Goal: Task Accomplishment & Management: Use online tool/utility

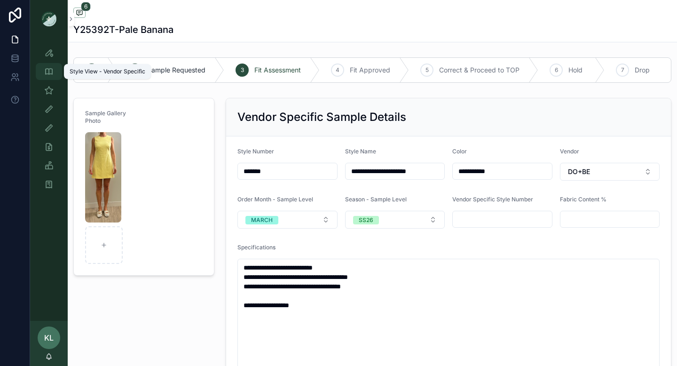
scroll to position [75, 0]
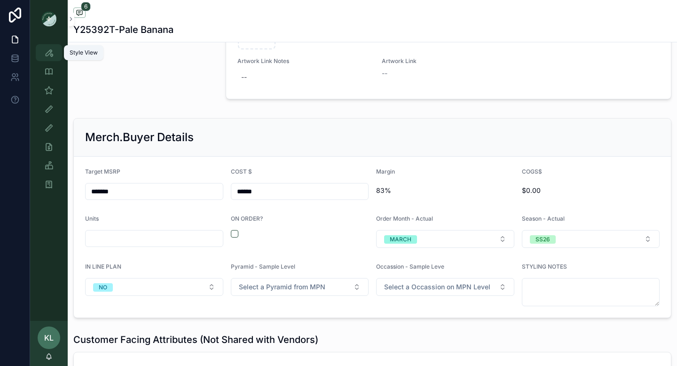
click at [49, 55] on icon "scrollable content" at bounding box center [48, 52] width 9 height 9
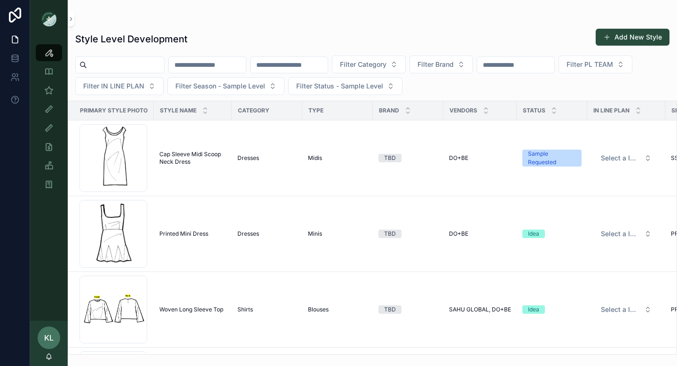
click at [103, 66] on input "scrollable content" at bounding box center [125, 64] width 77 height 13
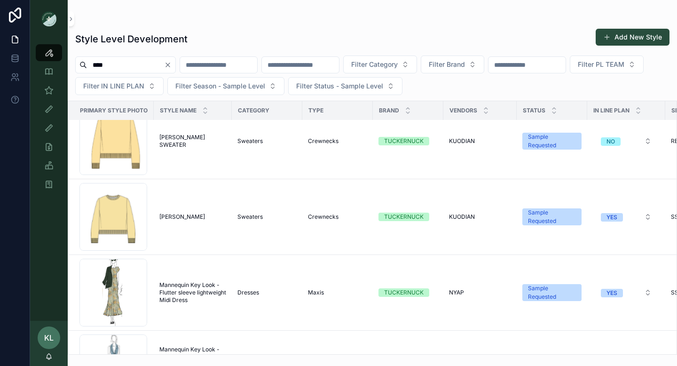
scroll to position [467, 0]
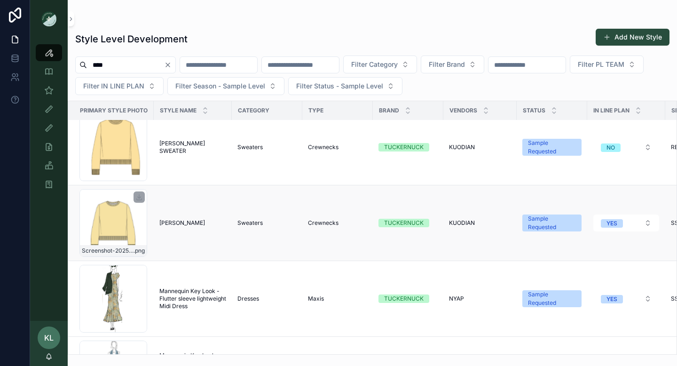
type input "****"
click at [121, 226] on div "Screenshot-2025-07-15-at-1.36.35-PM .png" at bounding box center [113, 223] width 68 height 68
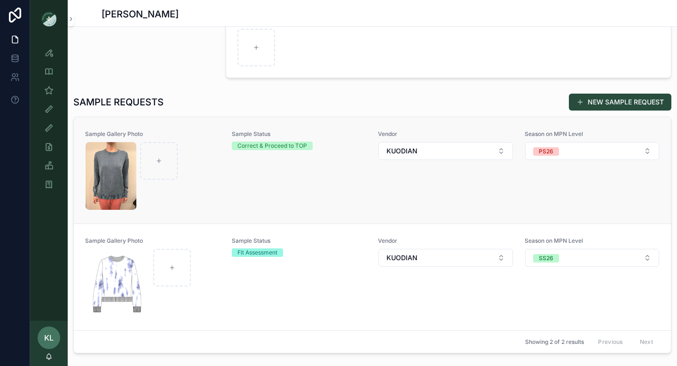
scroll to position [155, 0]
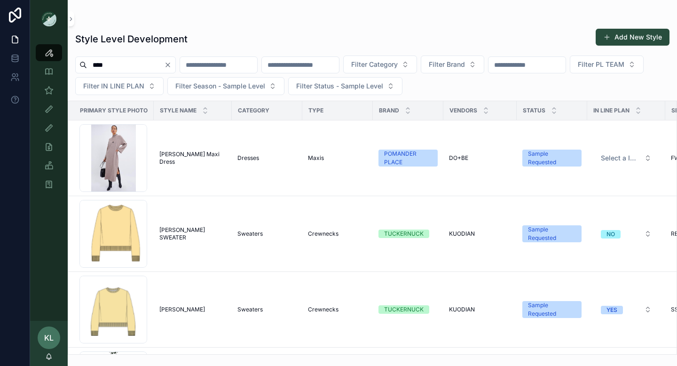
scroll to position [482, 0]
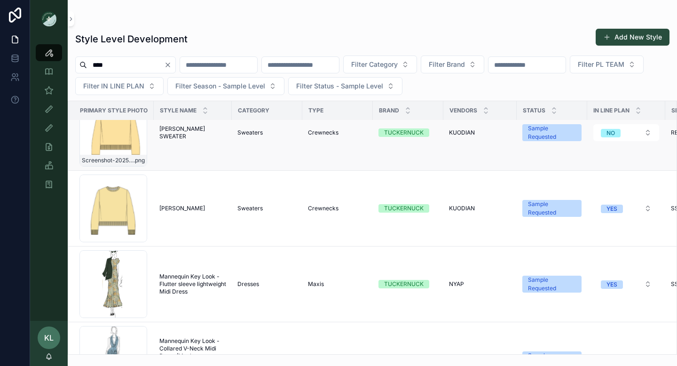
click at [112, 137] on div "Screenshot-2025-08-04-155839 .png" at bounding box center [113, 133] width 68 height 68
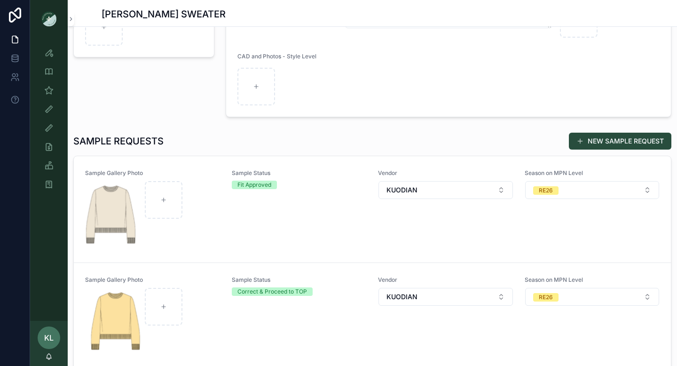
scroll to position [166, 0]
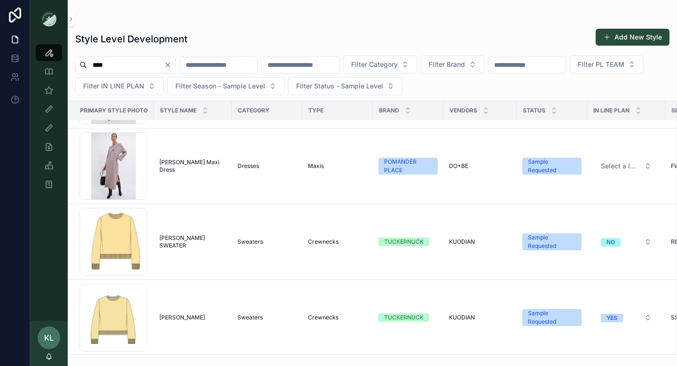
scroll to position [373, 0]
click at [133, 243] on div "Screenshot-2025-08-04-155839 .png" at bounding box center [113, 241] width 68 height 68
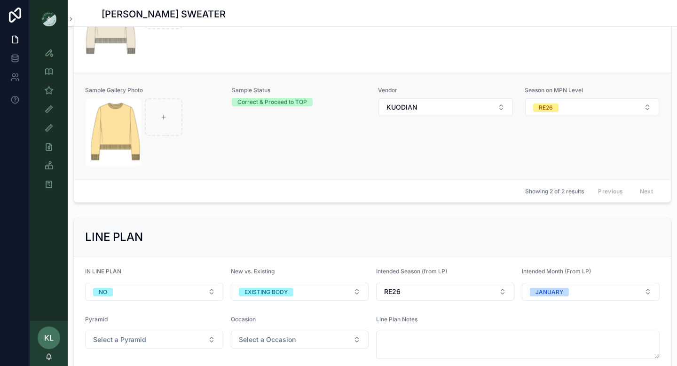
scroll to position [389, 0]
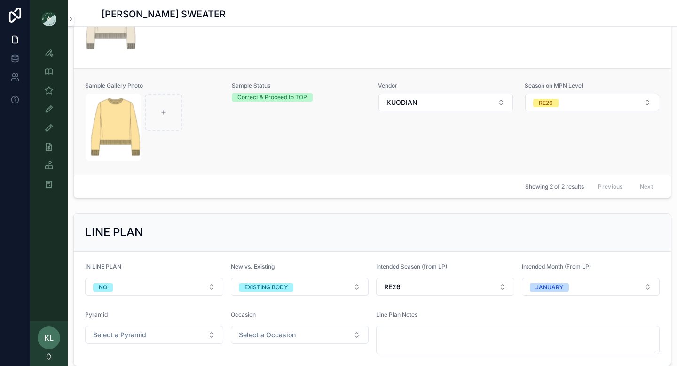
click at [281, 123] on div "Sample Status Correct & Proceed to TOP" at bounding box center [299, 122] width 135 height 80
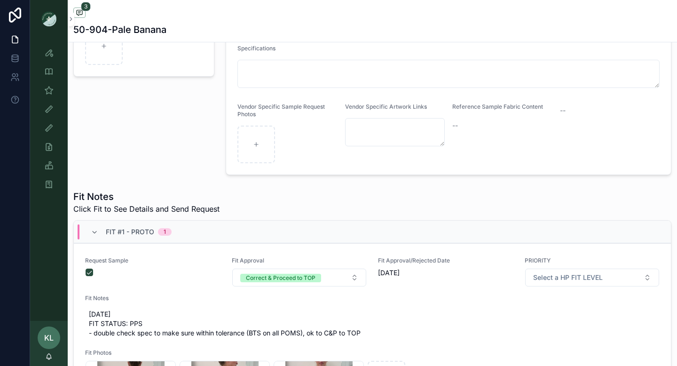
scroll to position [72, 0]
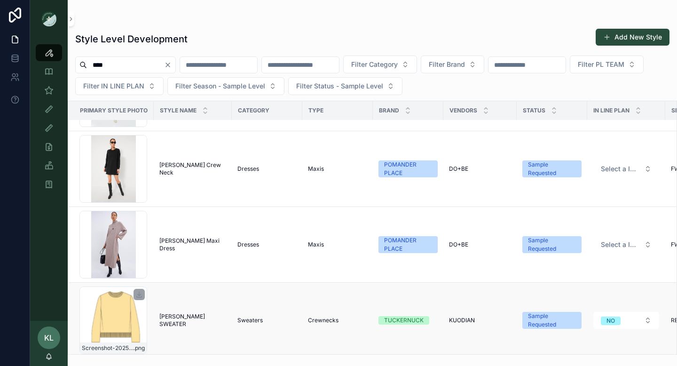
scroll to position [388, 0]
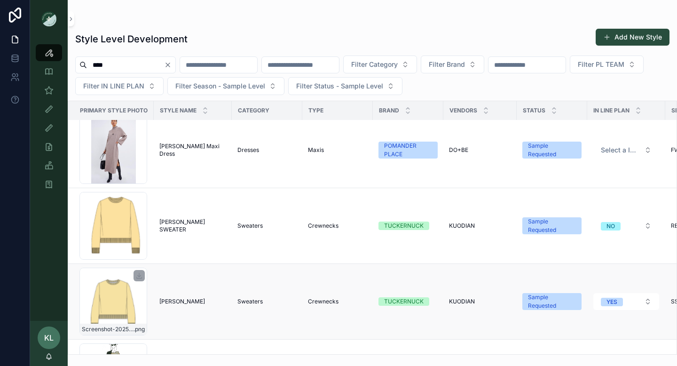
click at [126, 280] on div "Screenshot-2025-07-15-at-1.36.35-PM .png" at bounding box center [113, 302] width 68 height 68
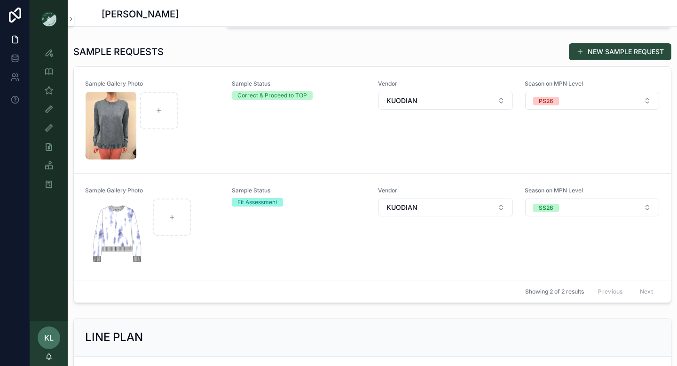
scroll to position [294, 0]
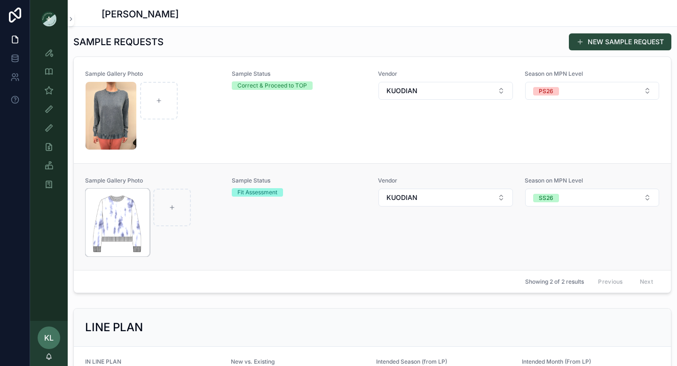
click at [132, 223] on img "scrollable content" at bounding box center [118, 223] width 64 height 68
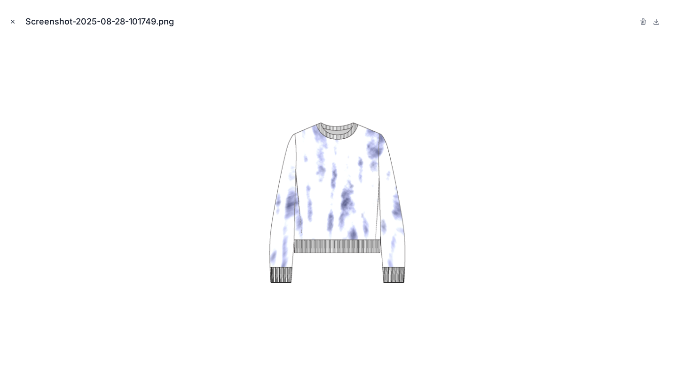
click at [8, 21] on button "Close modal" at bounding box center [13, 21] width 10 height 10
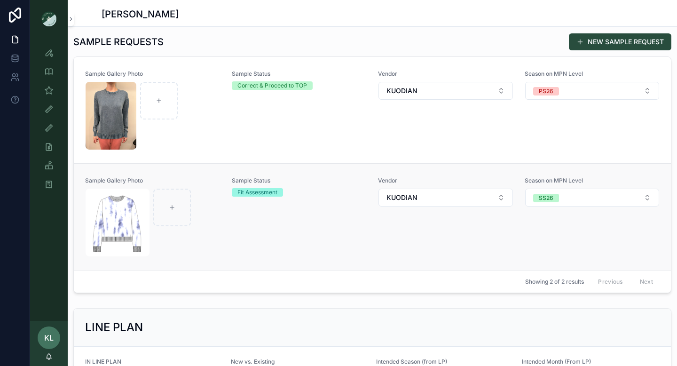
click at [211, 237] on div "scrollable content" at bounding box center [153, 223] width 134 height 68
